Goal: Transaction & Acquisition: Purchase product/service

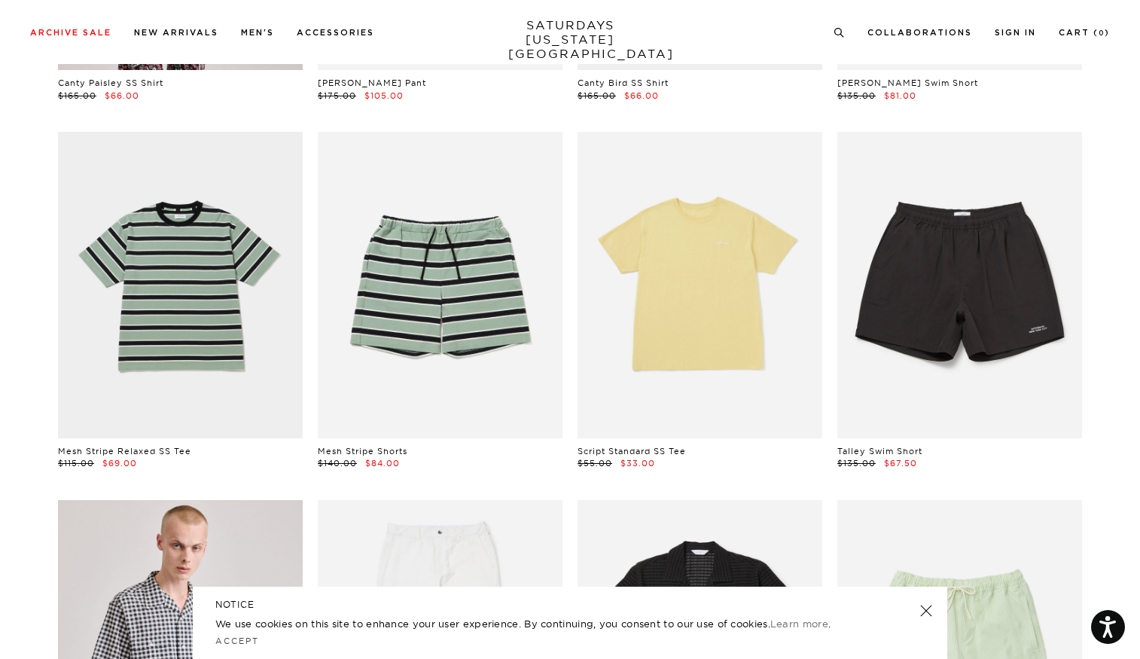
scroll to position [408, 1]
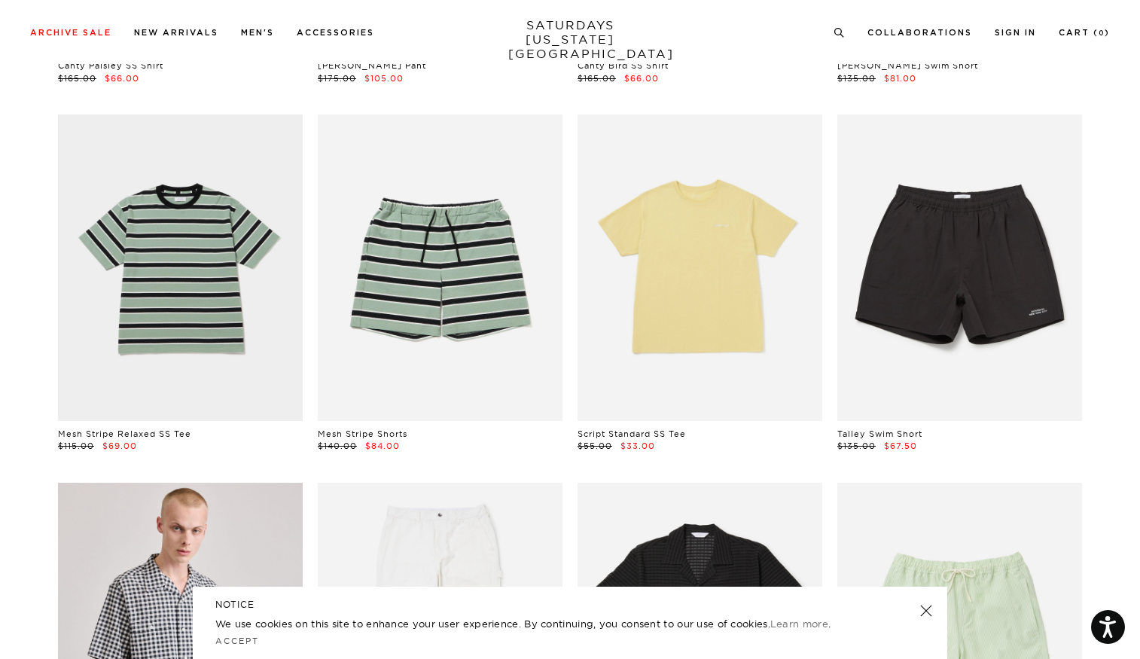
click at [0, 0] on div "POPUP Form" at bounding box center [0, 0] width 0 height 0
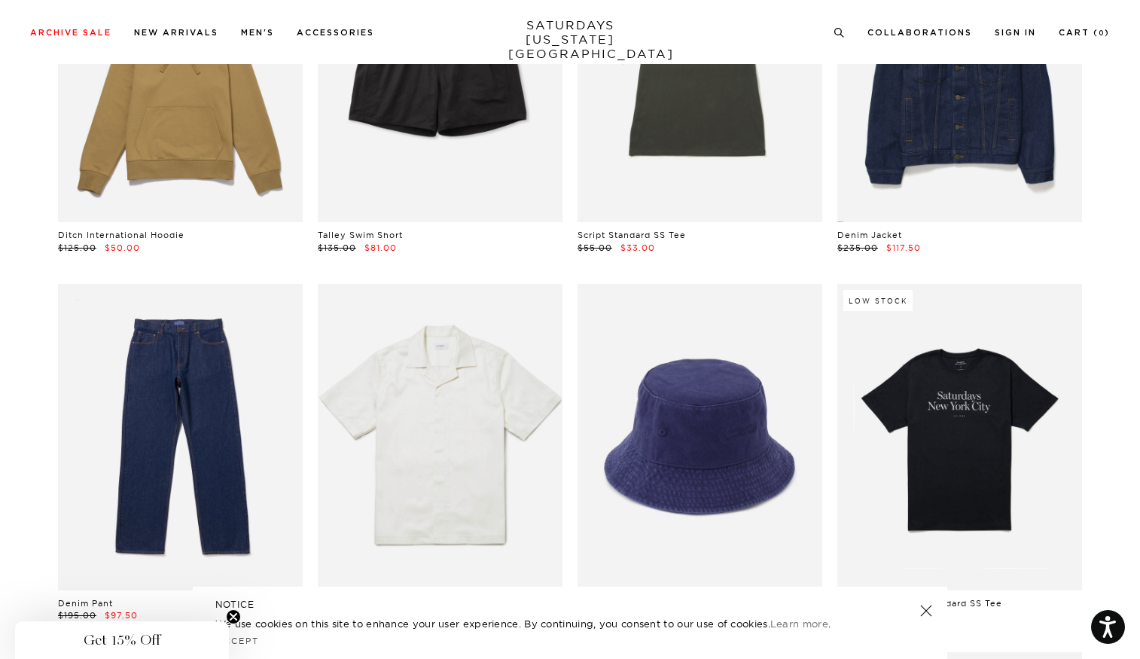
scroll to position [6167, 1]
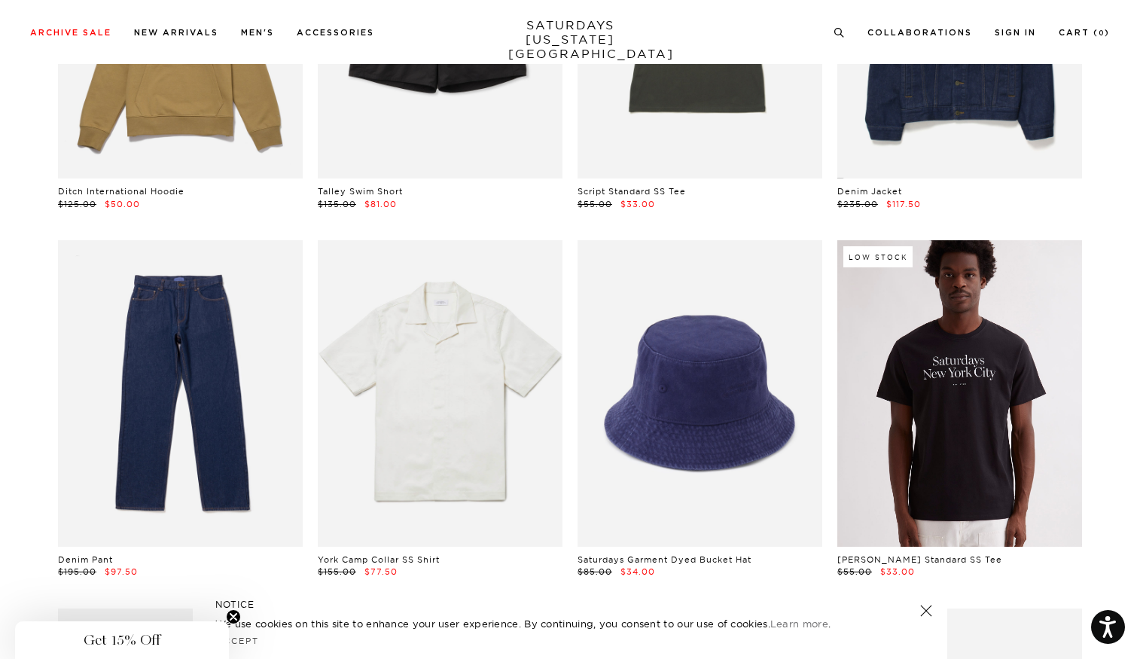
click at [978, 465] on link at bounding box center [960, 393] width 245 height 306
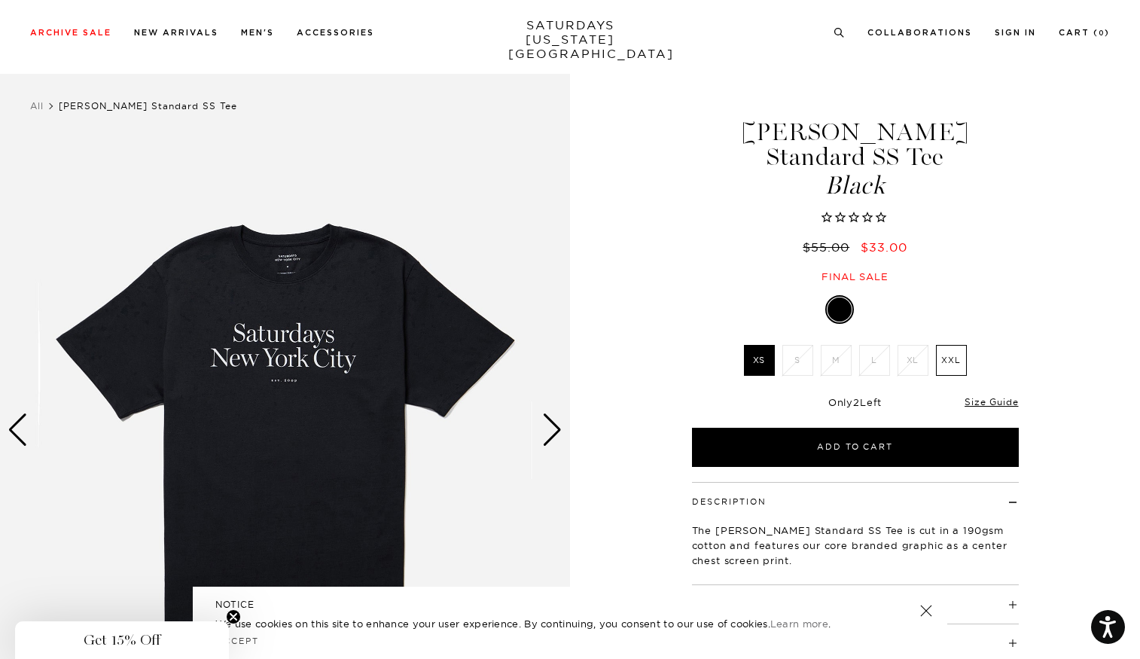
scroll to position [0, 9]
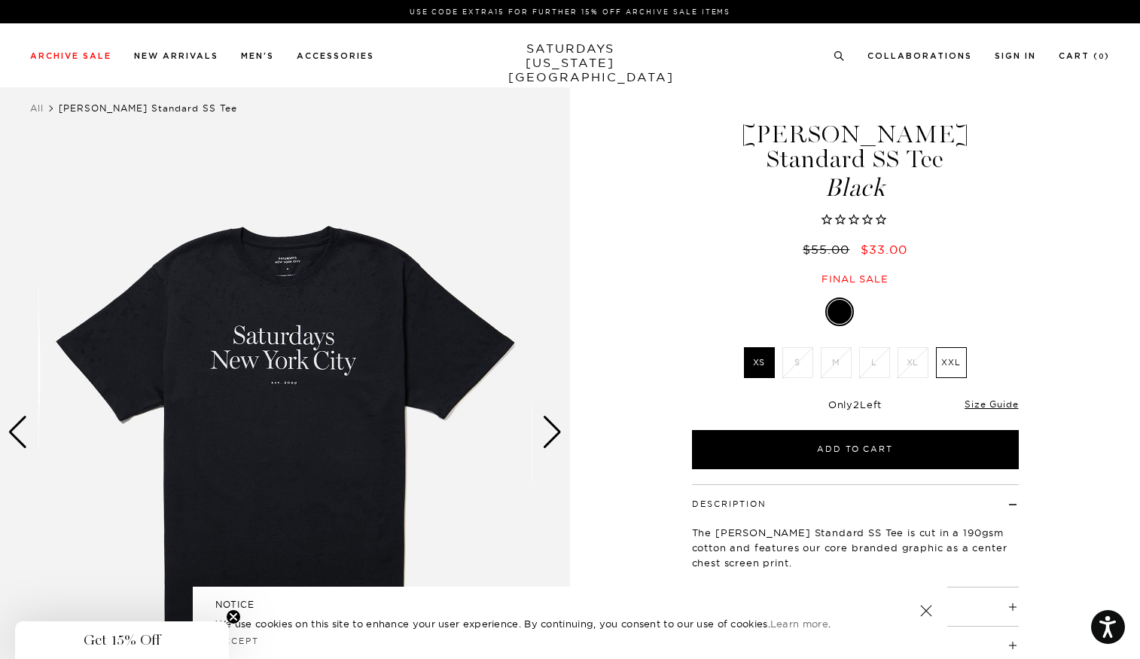
drag, startPoint x: 937, startPoint y: 340, endPoint x: 957, endPoint y: 350, distance: 22.6
click at [937, 347] on label "XXL" at bounding box center [951, 362] width 31 height 31
click at [0, 0] on input "XXL" at bounding box center [0, 0] width 0 height 0
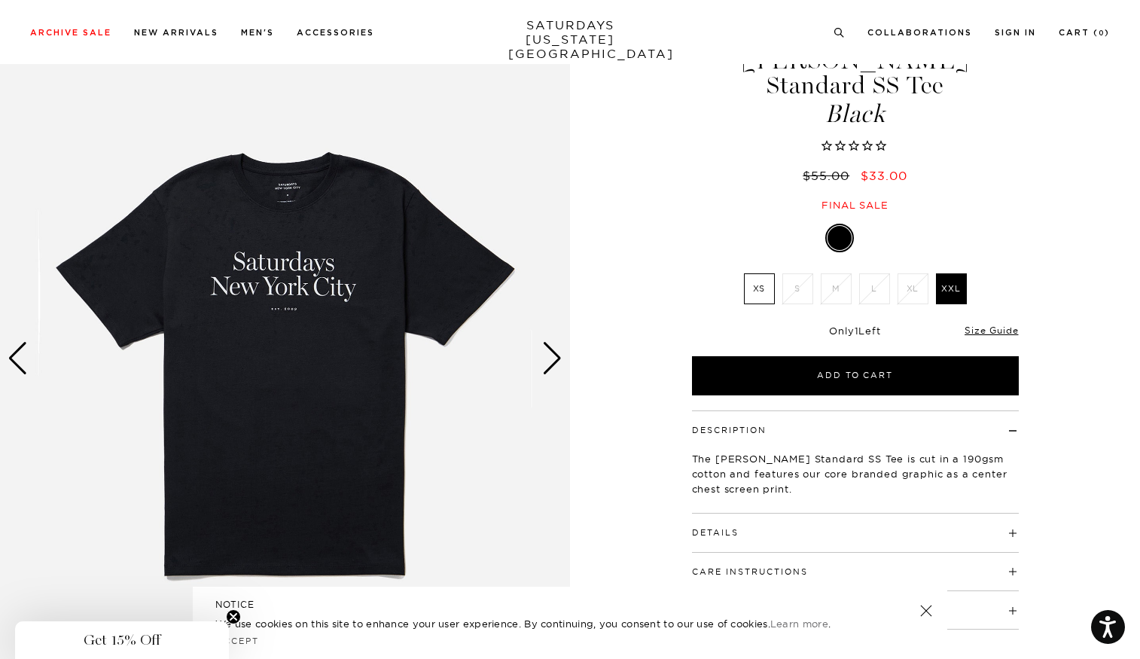
scroll to position [74, 9]
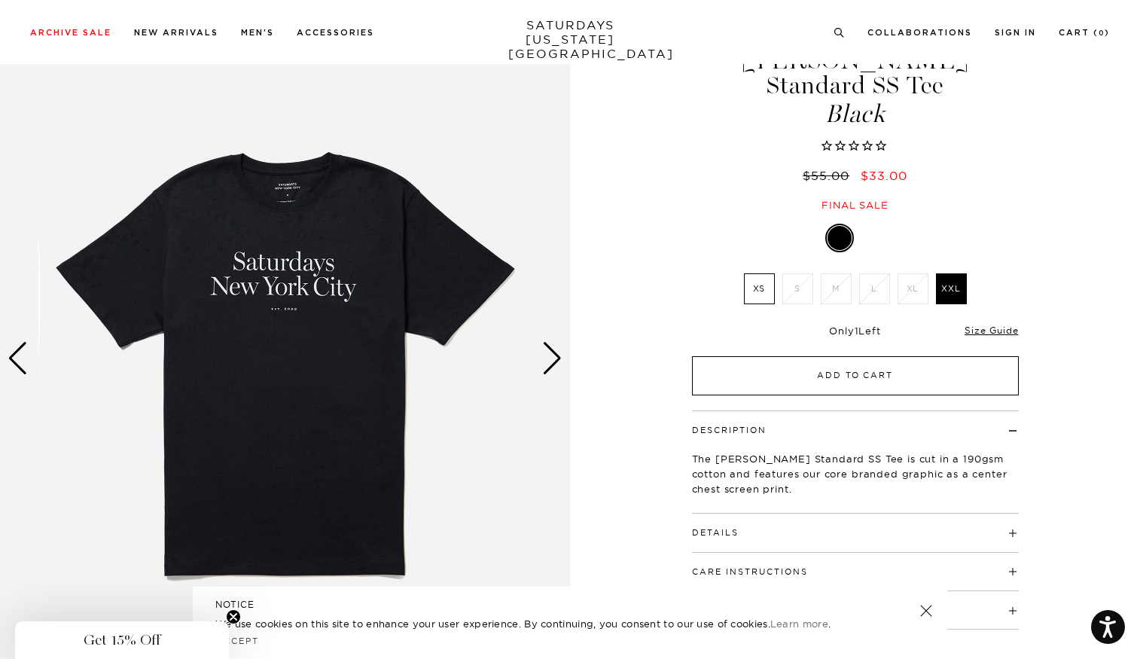
click at [841, 356] on button "Add to Cart" at bounding box center [855, 375] width 327 height 39
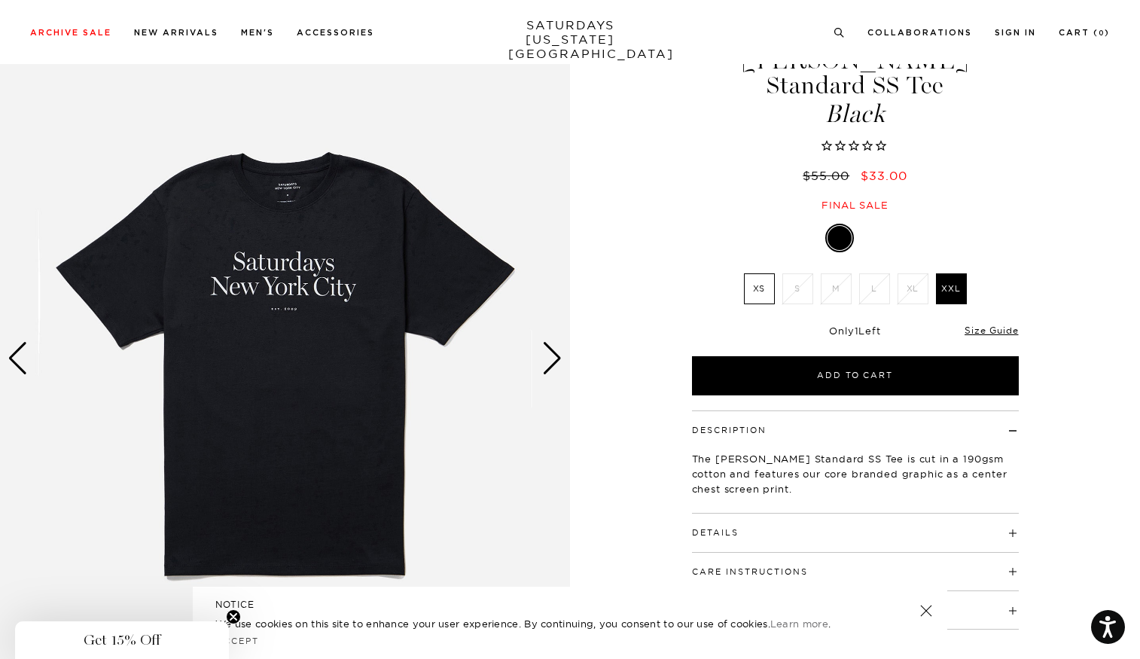
scroll to position [74, 1]
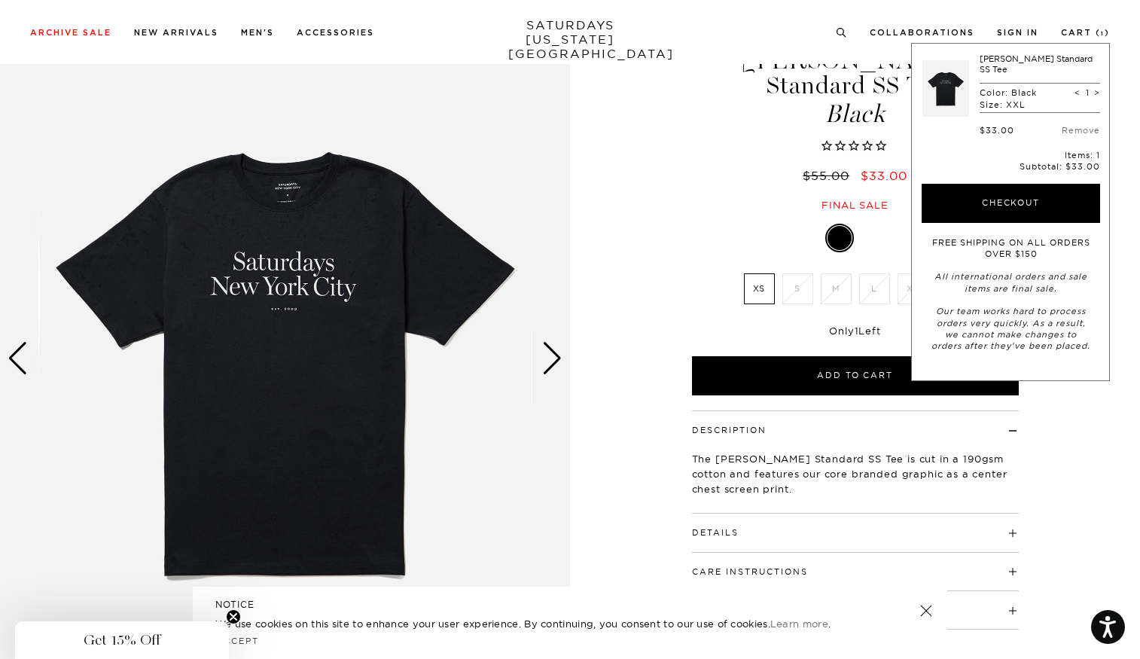
click at [1117, 423] on div "1 / 4 Miller Standard SS Tee Black" at bounding box center [570, 358] width 1140 height 713
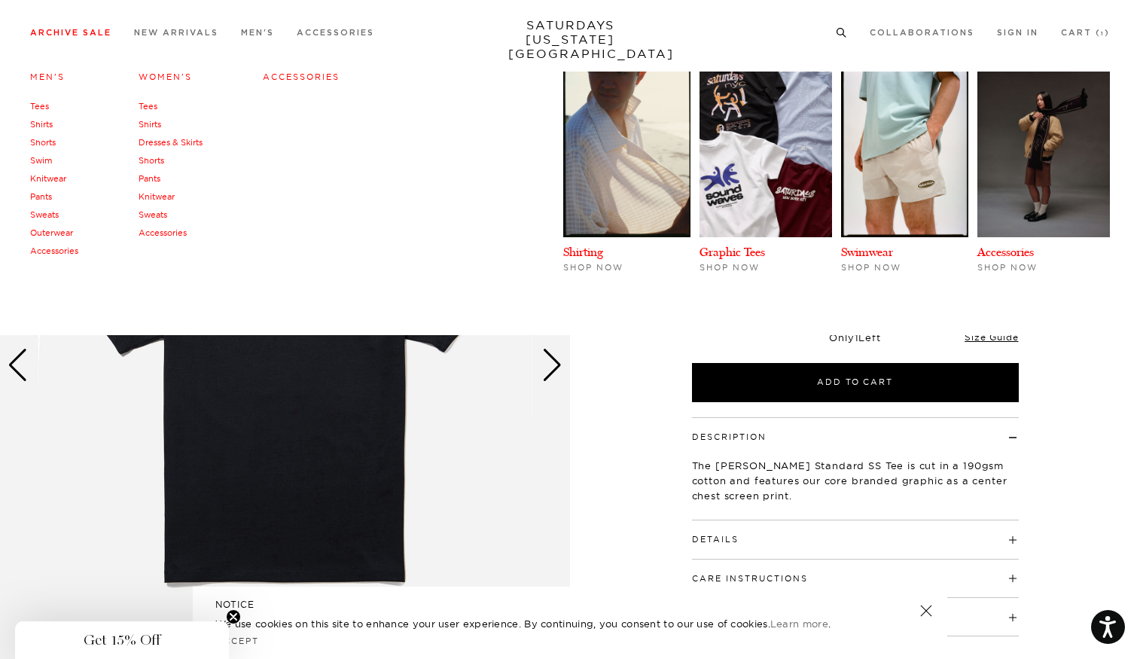
scroll to position [65, 0]
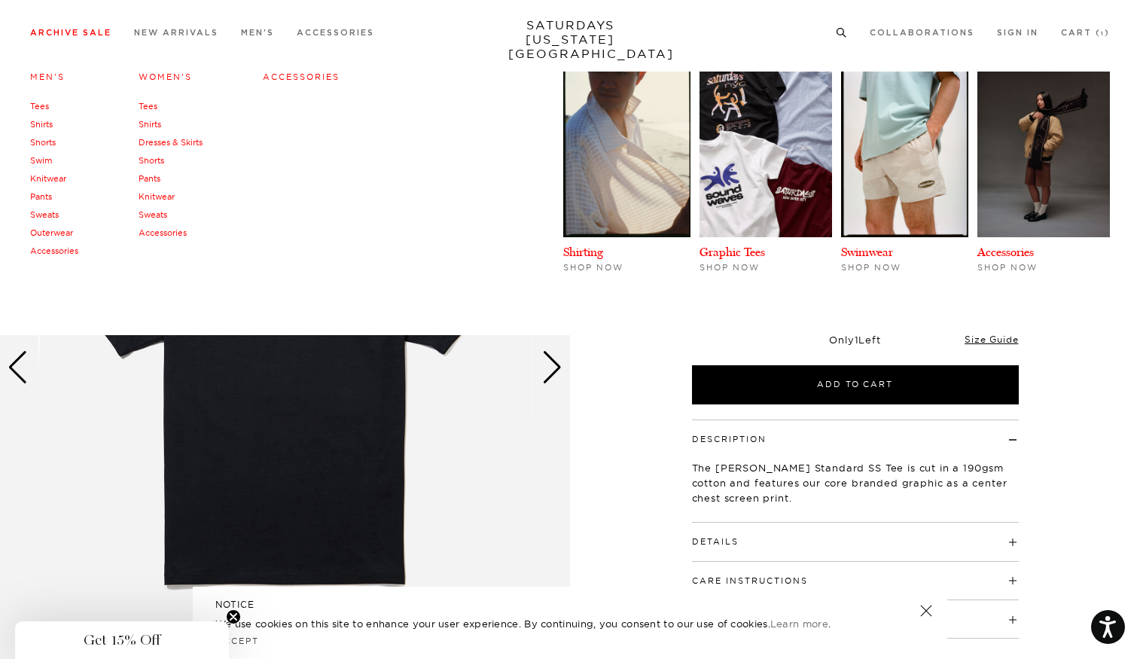
click at [38, 105] on link "Tees" at bounding box center [39, 106] width 19 height 11
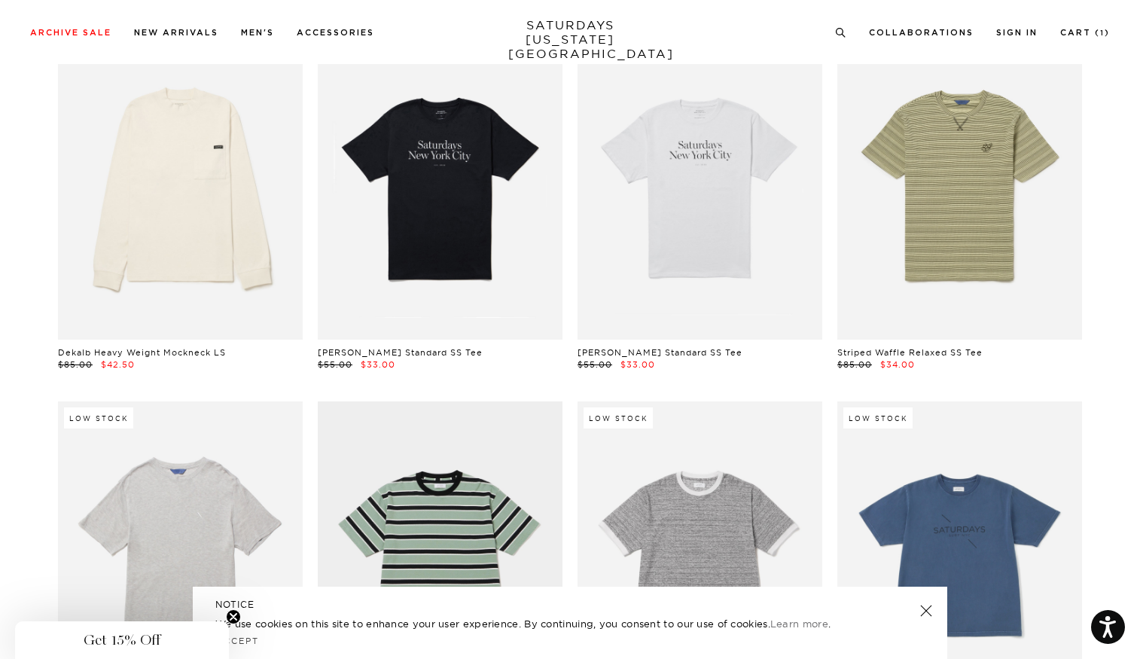
scroll to position [527, 0]
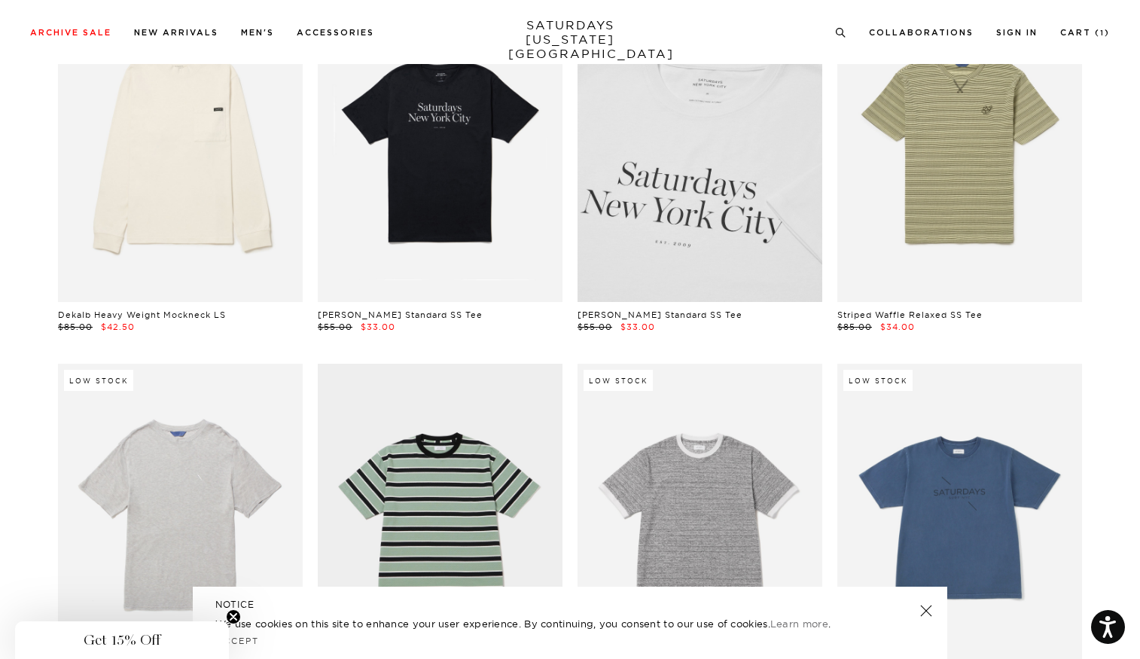
click at [706, 233] on link at bounding box center [700, 148] width 245 height 306
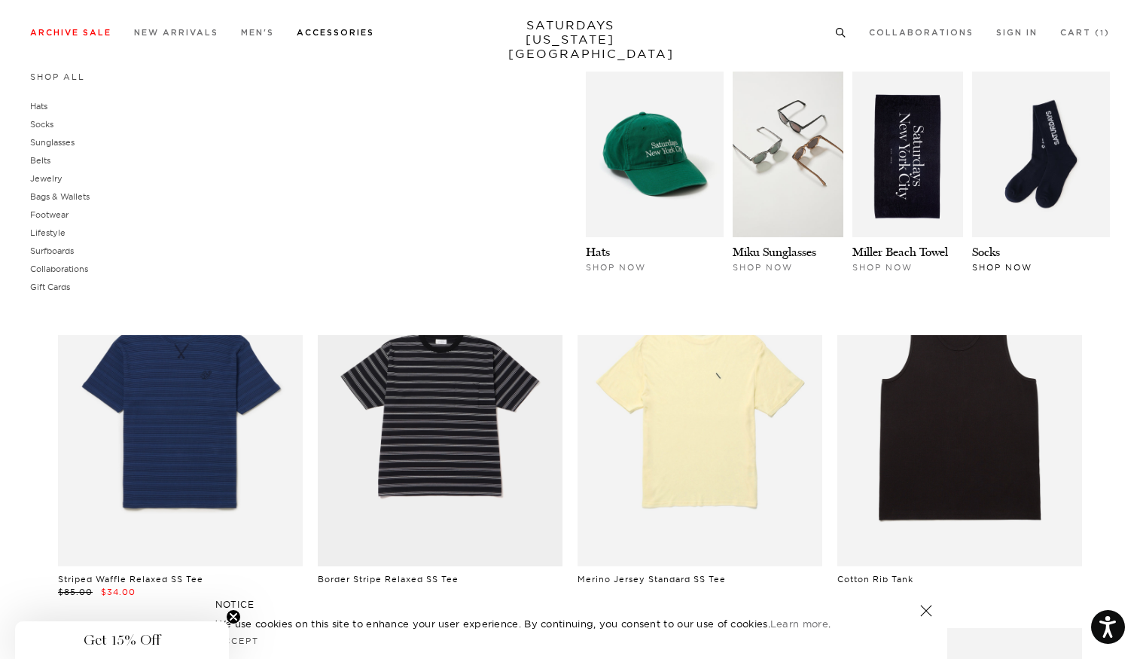
scroll to position [1019, 2]
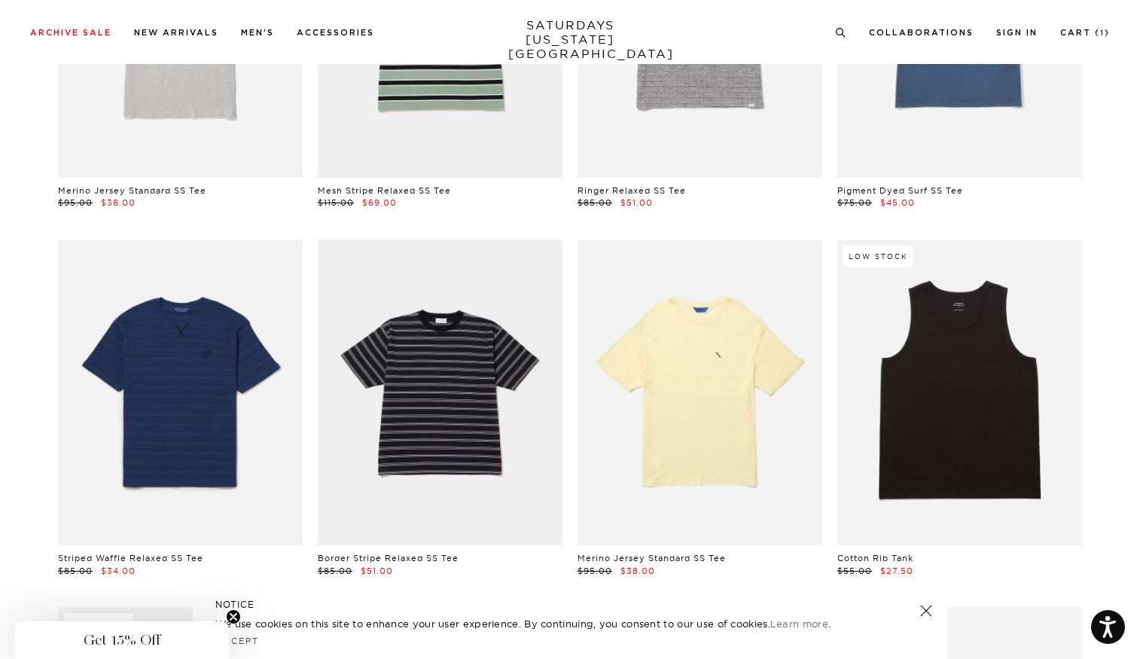
click at [925, 610] on link at bounding box center [926, 610] width 21 height 21
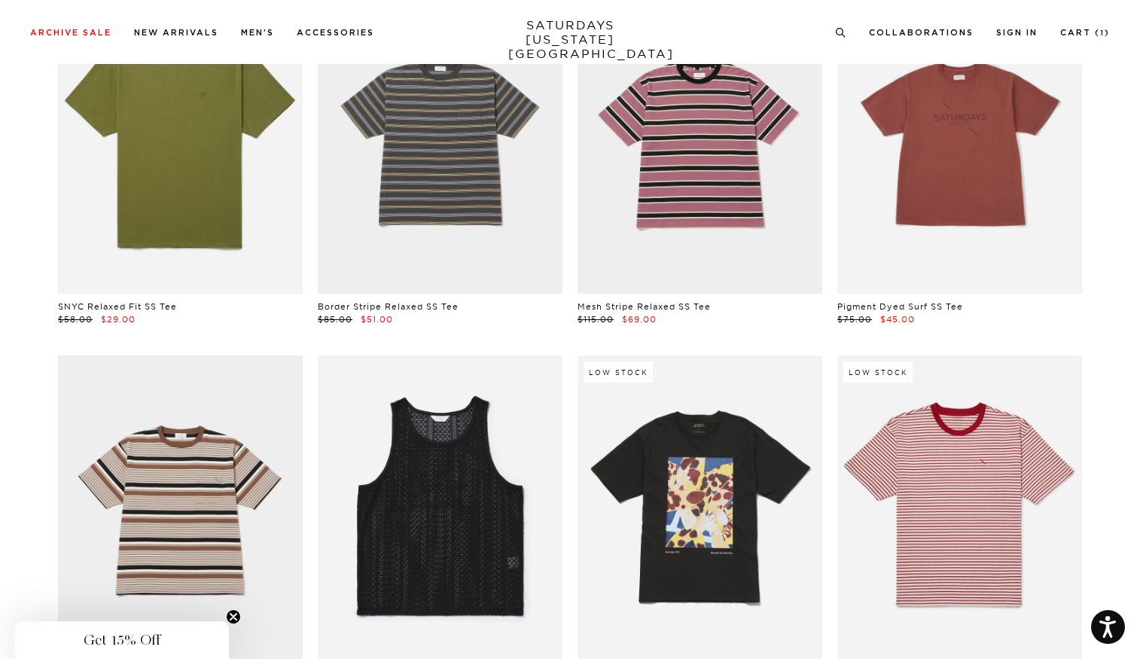
scroll to position [1676, 2]
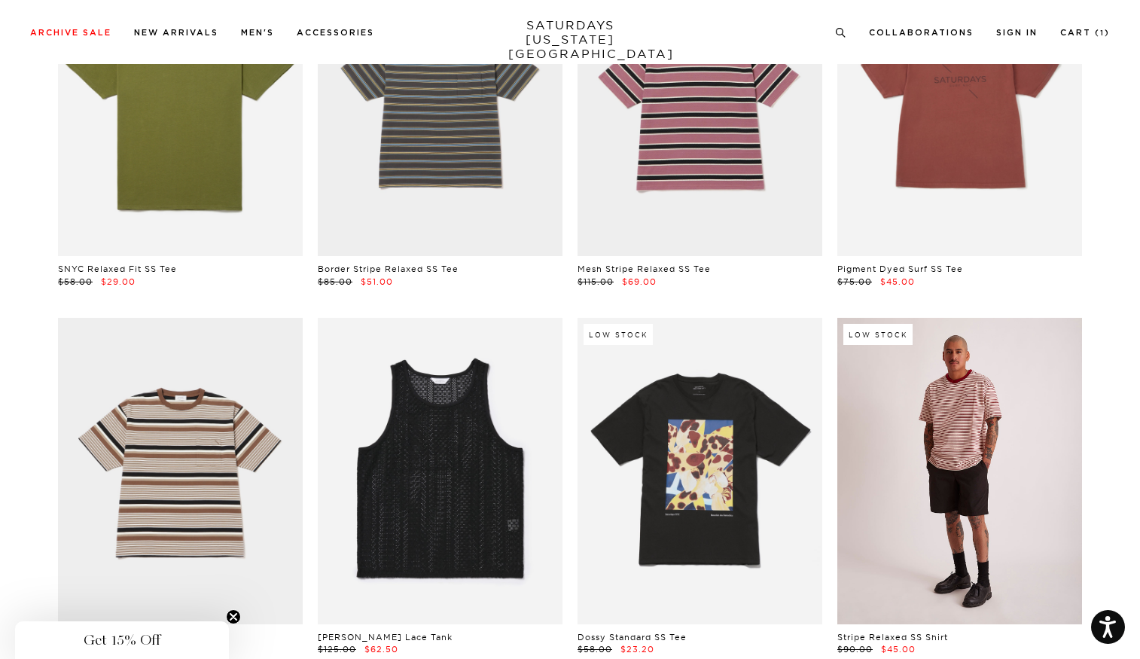
click at [984, 520] on link at bounding box center [960, 471] width 245 height 306
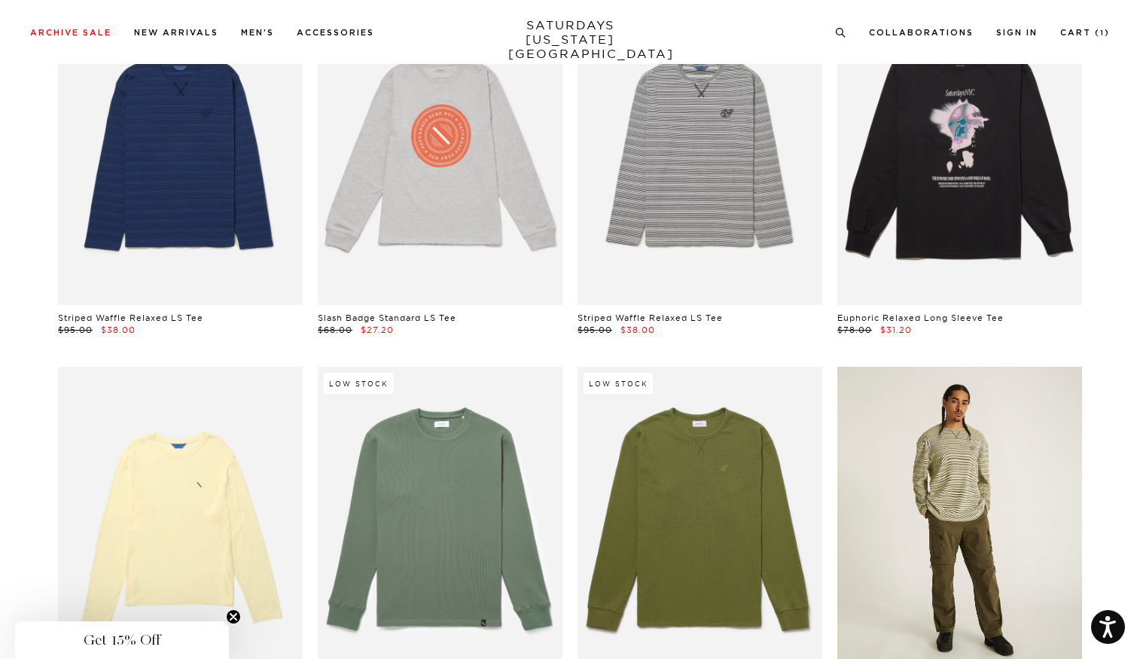
scroll to position [3461, 2]
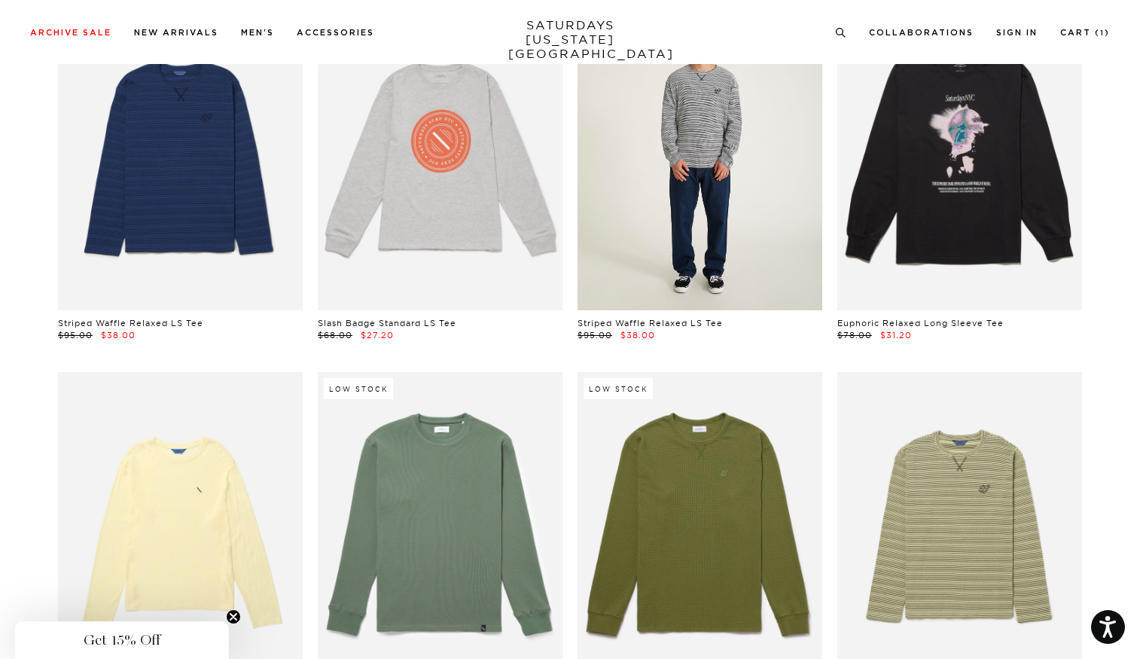
click at [707, 234] on link at bounding box center [700, 157] width 245 height 306
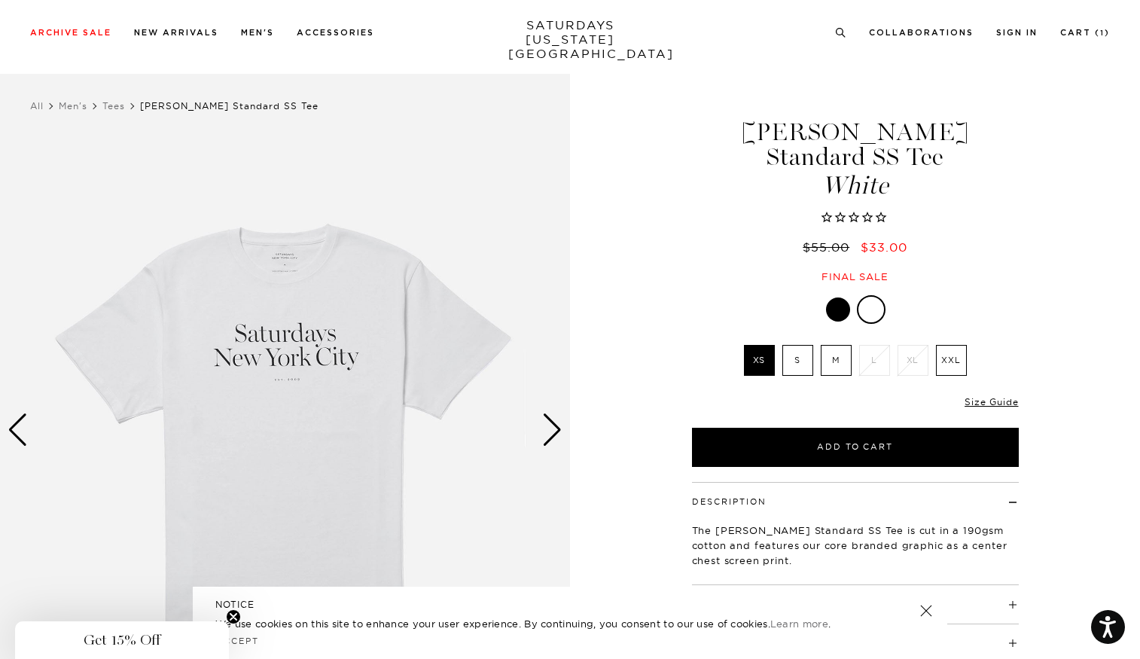
click at [832, 345] on label "M" at bounding box center [836, 360] width 31 height 31
click at [0, 0] on input "M" at bounding box center [0, 0] width 0 height 0
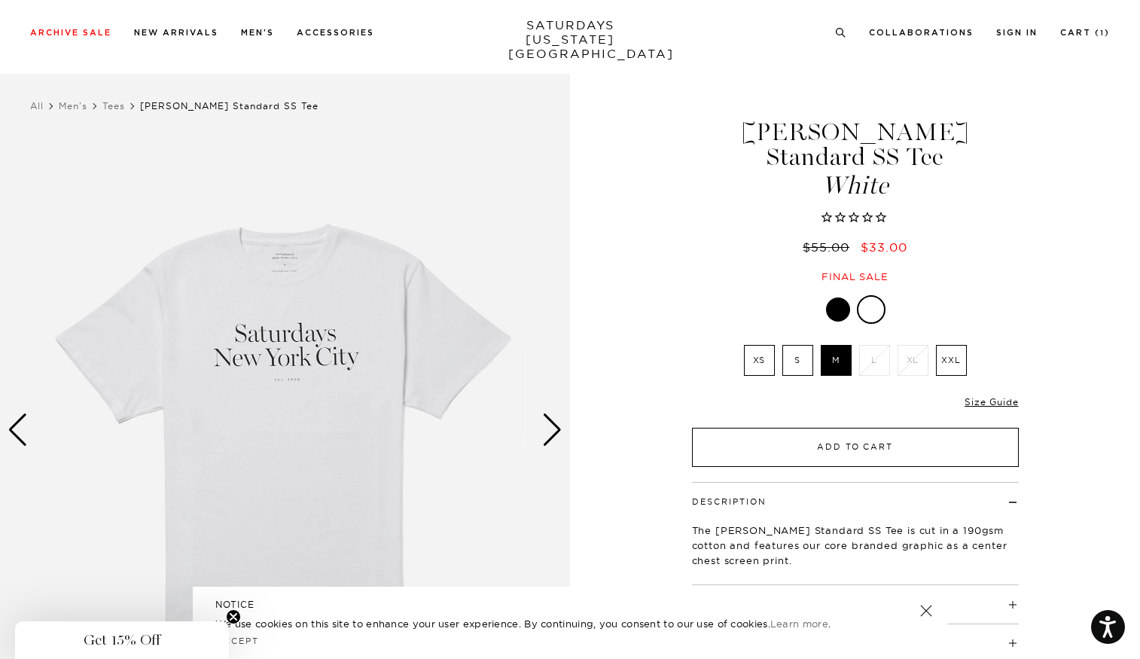
click at [889, 428] on button "Add to Cart" at bounding box center [855, 447] width 327 height 39
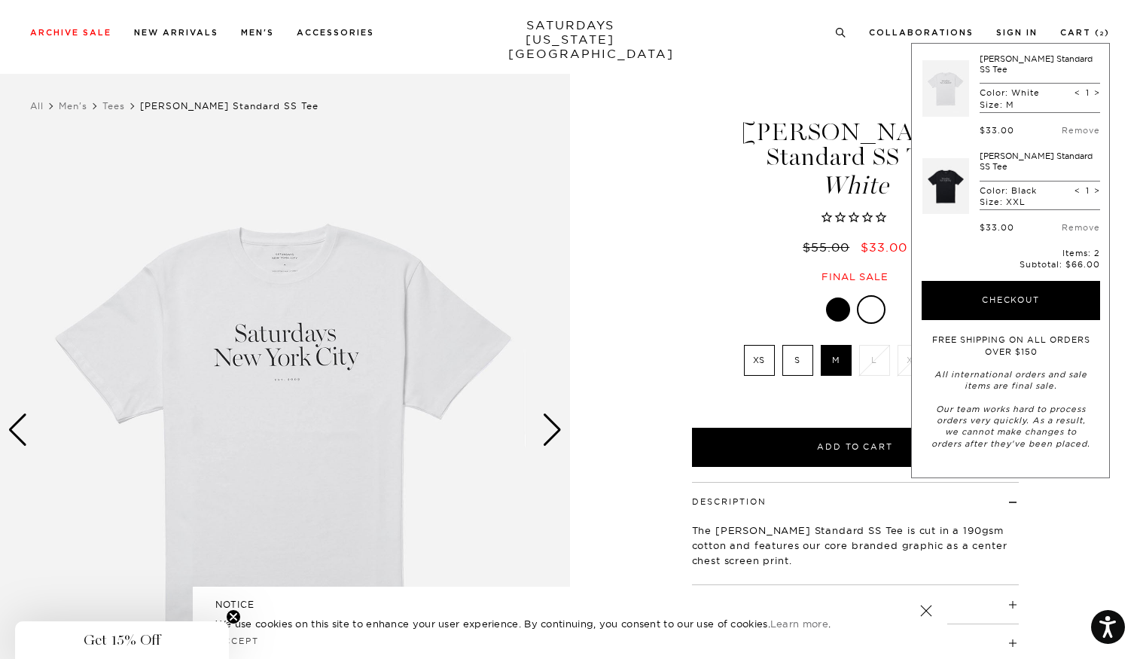
scroll to position [2, 9]
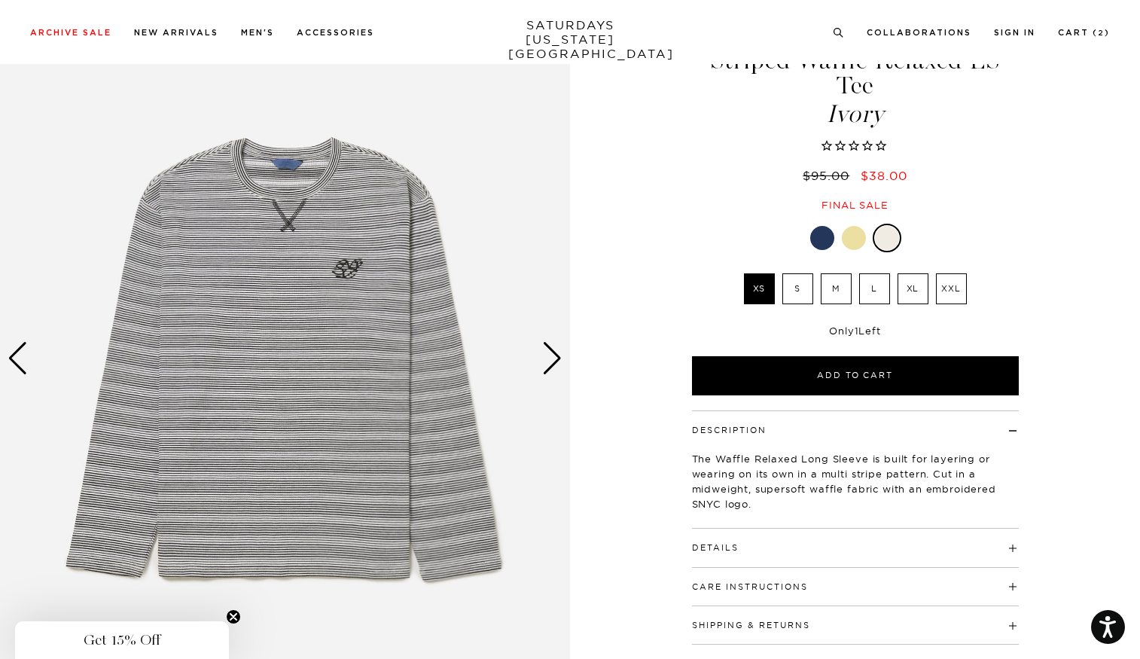
scroll to position [75, 0]
click at [550, 365] on div "Next slide" at bounding box center [552, 357] width 20 height 33
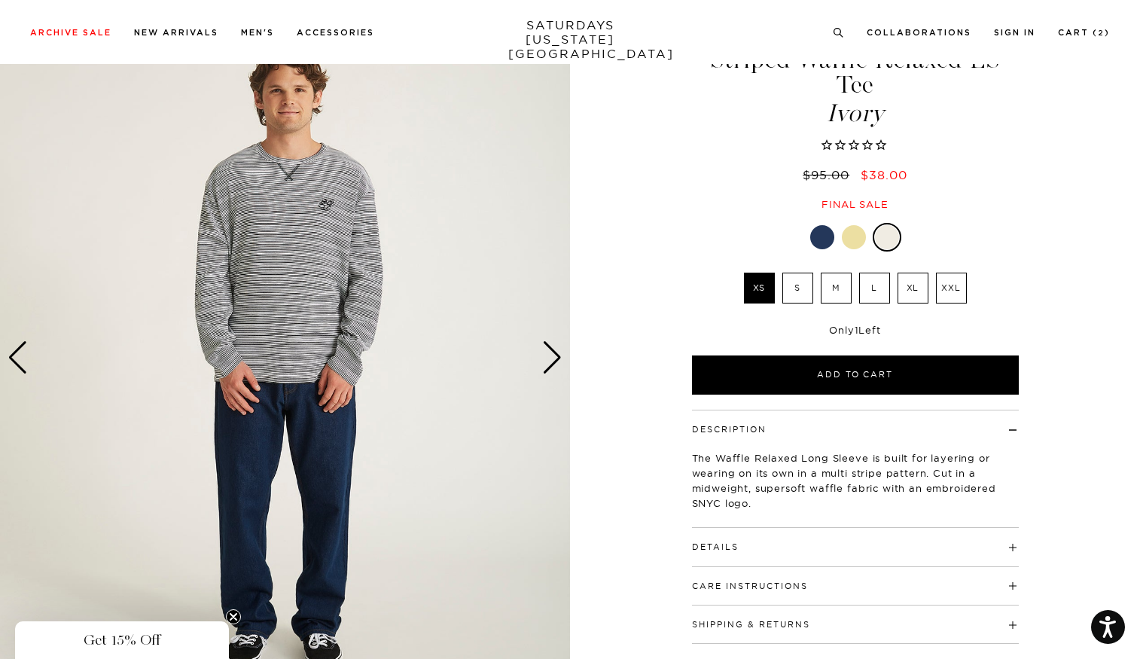
click at [328, 214] on img at bounding box center [285, 358] width 570 height 713
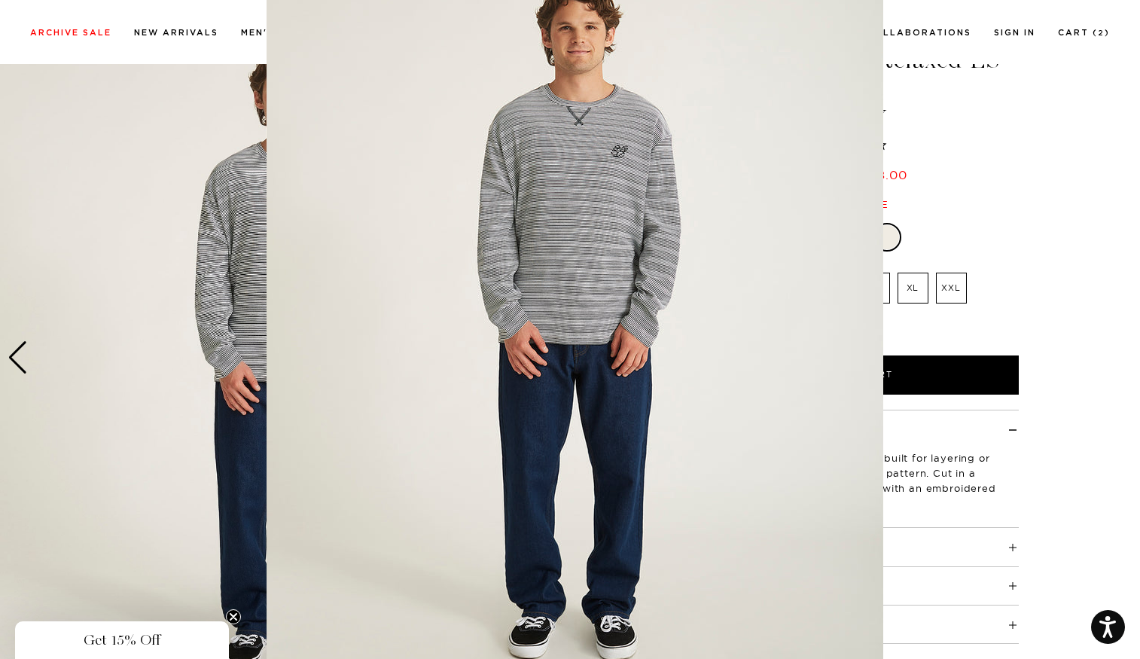
scroll to position [70, 0]
click at [1059, 465] on figure at bounding box center [570, 329] width 1140 height 659
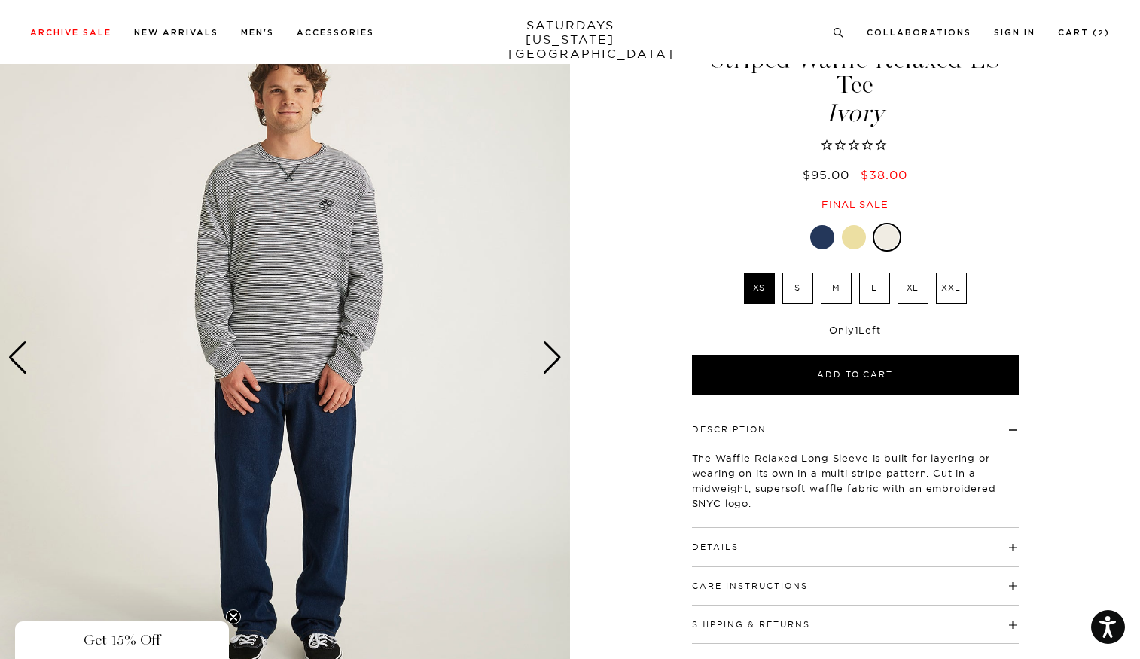
click at [556, 351] on div "Next slide" at bounding box center [552, 357] width 20 height 33
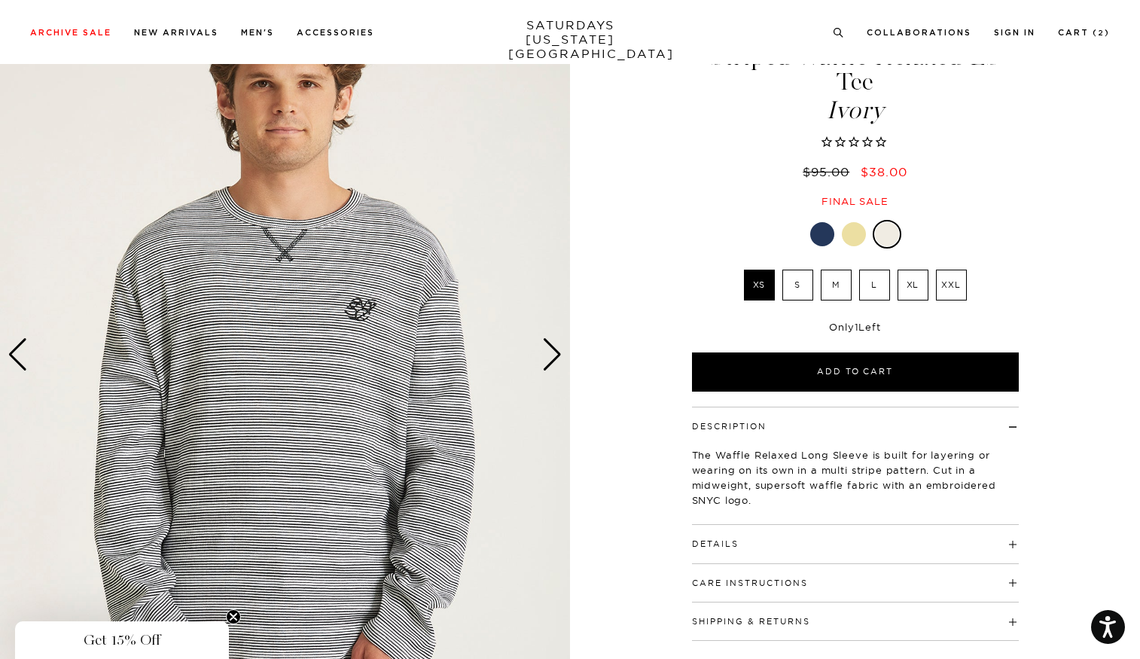
click at [542, 356] on div "Next slide" at bounding box center [552, 354] width 20 height 33
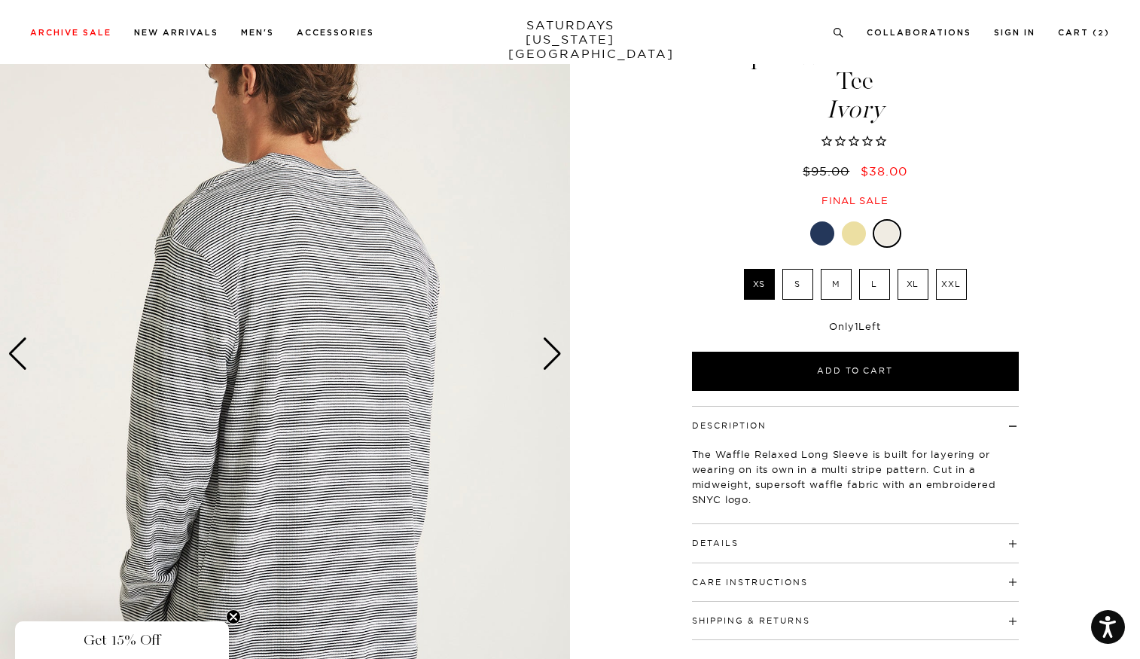
click at [542, 356] on div "Next slide" at bounding box center [552, 353] width 20 height 33
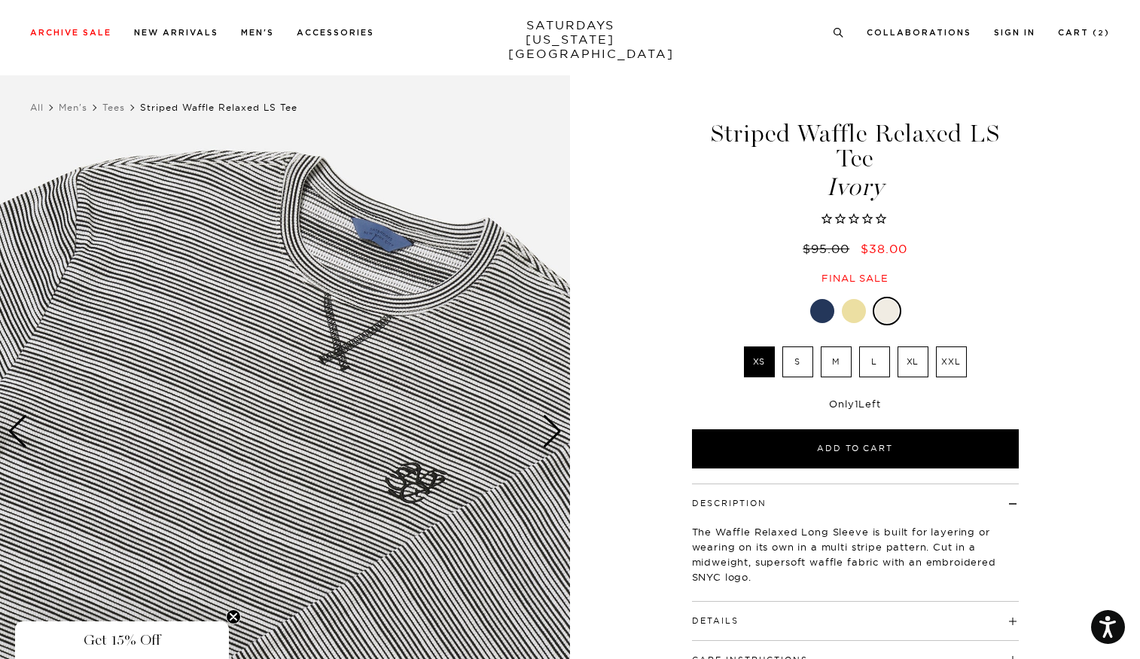
scroll to position [2, 8]
click at [1081, 27] on li "Cart ( 2 )" at bounding box center [1084, 32] width 52 height 14
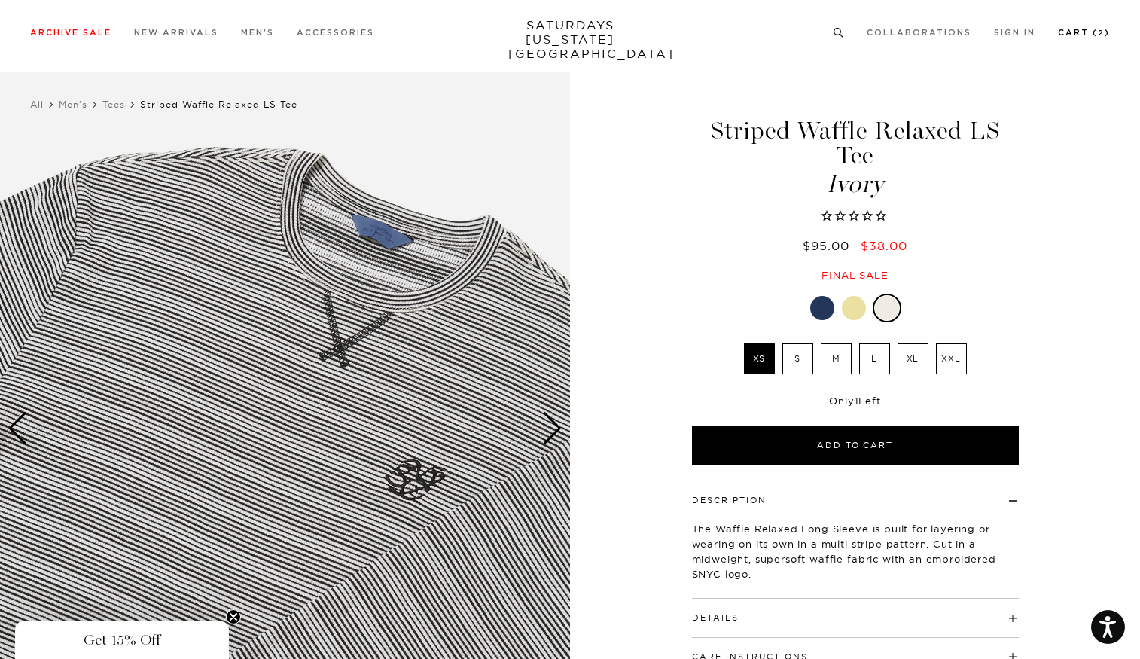
scroll to position [4, 3]
click at [1078, 31] on link "Cart ( 2 )" at bounding box center [1084, 33] width 52 height 8
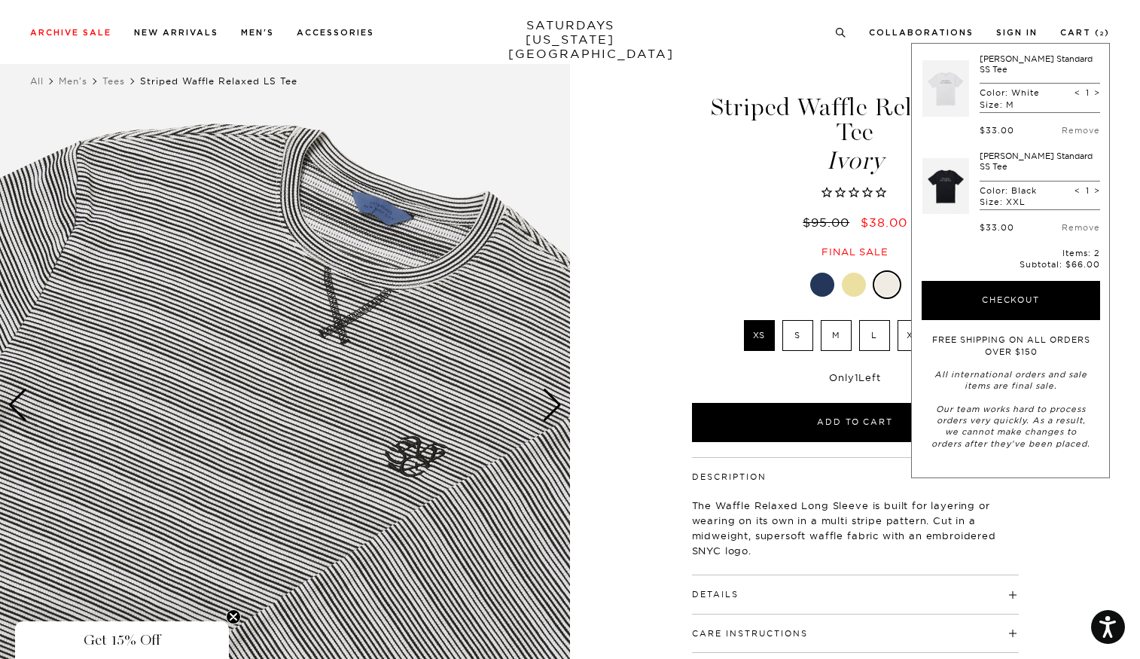
scroll to position [32, 9]
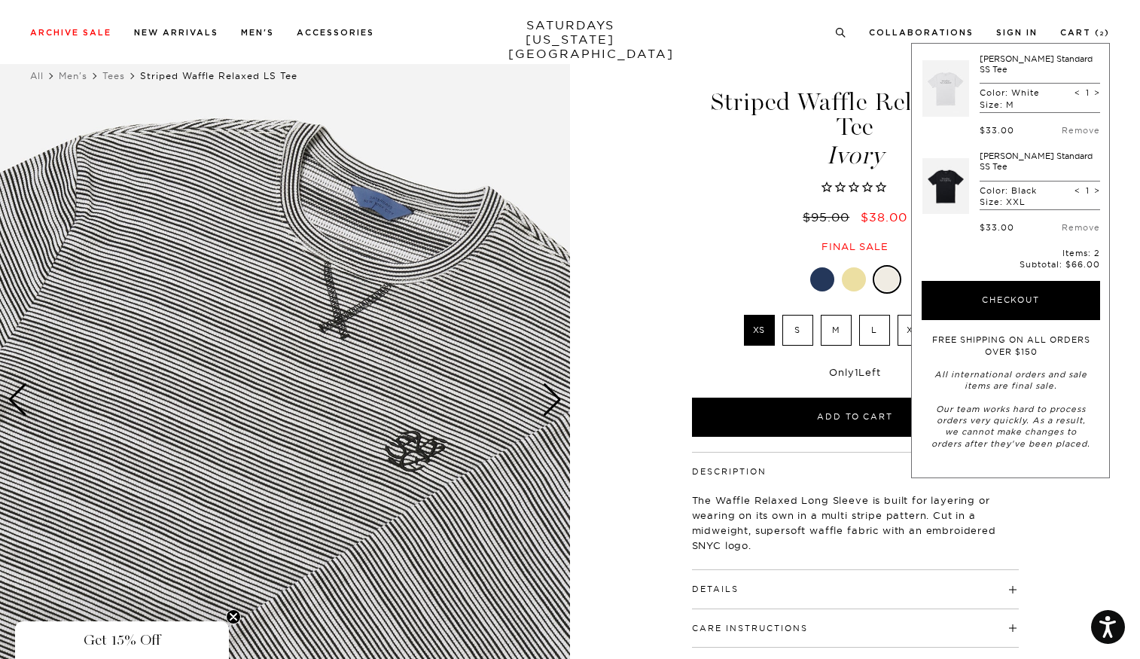
click at [734, 46] on div "Archive Sale Men's Tees Shirts Shorts Swim Knitwear Pants Sweats Women's" at bounding box center [570, 32] width 1140 height 64
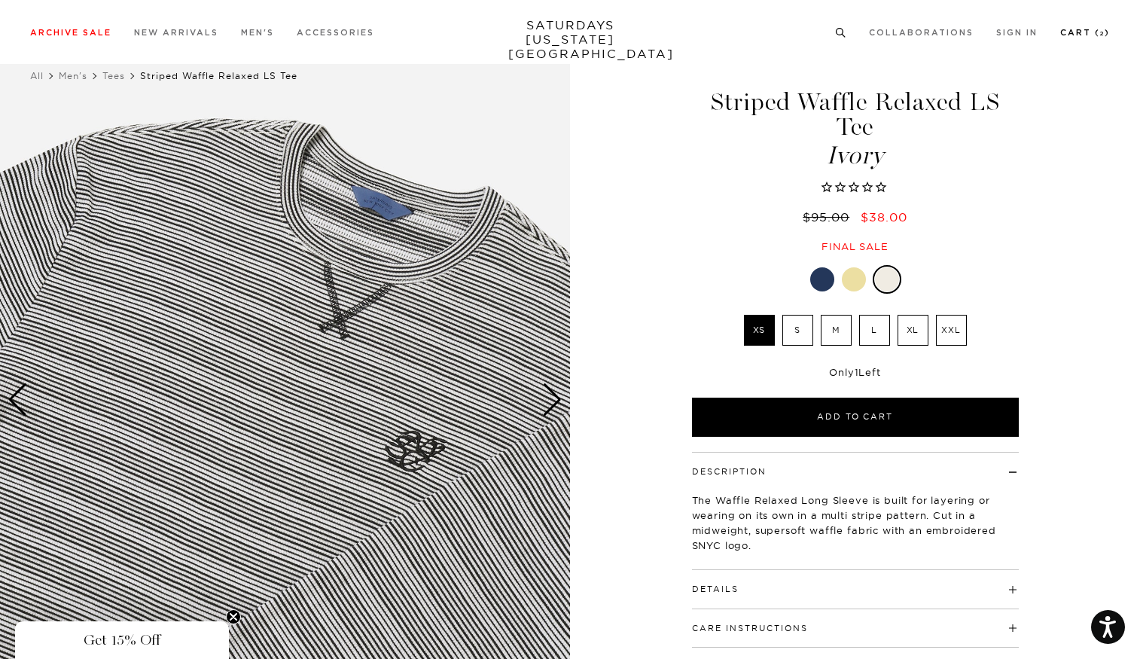
click at [1078, 35] on link "Cart ( 2 )" at bounding box center [1086, 33] width 50 height 8
